Goal: Navigation & Orientation: Find specific page/section

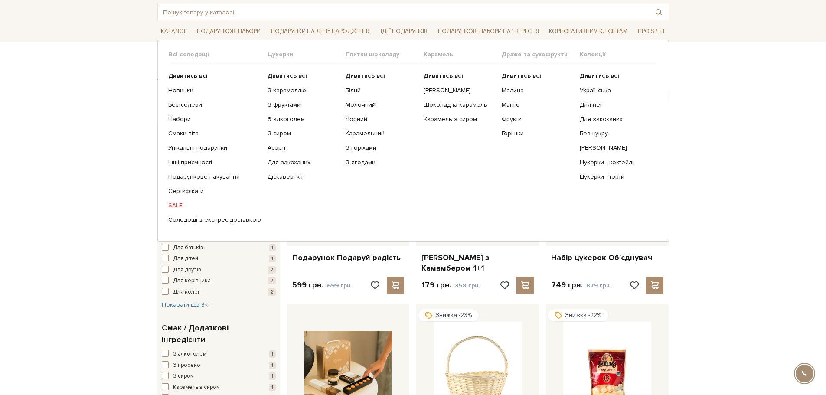
click at [177, 204] on link "SALE" at bounding box center [214, 206] width 93 height 8
